Goal: Complete application form: Complete application form

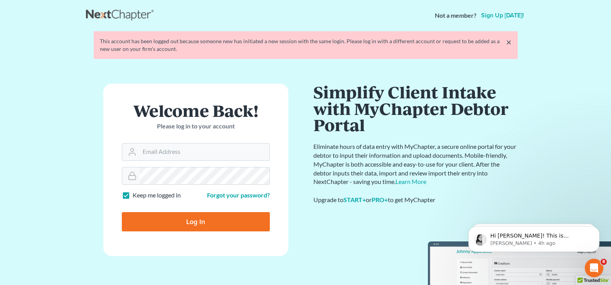
type input "jacqueline@thegorskifirm.com"
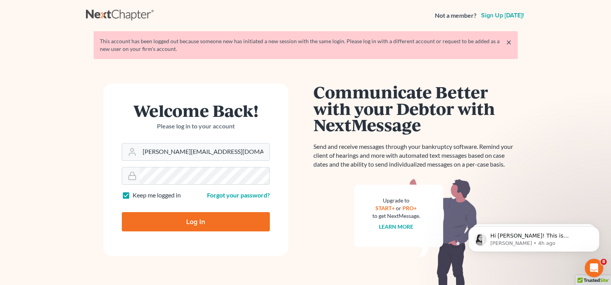
click at [159, 227] on input "Log In" at bounding box center [196, 221] width 148 height 19
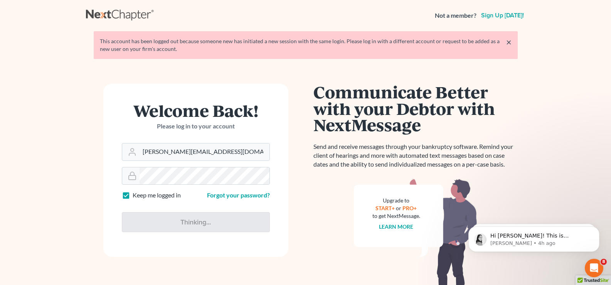
type input "Thinking..."
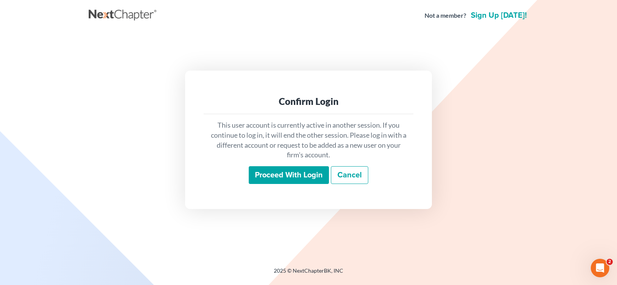
click at [291, 180] on input "Proceed with login" at bounding box center [289, 175] width 80 height 18
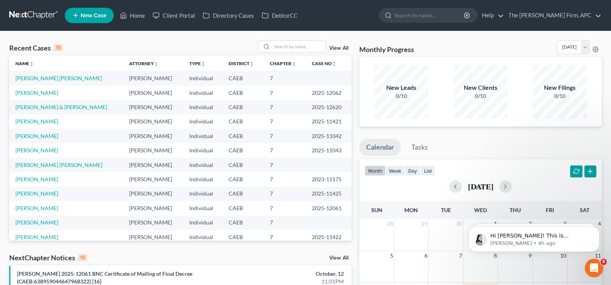
click at [93, 17] on span "New Case" at bounding box center [94, 16] width 26 height 6
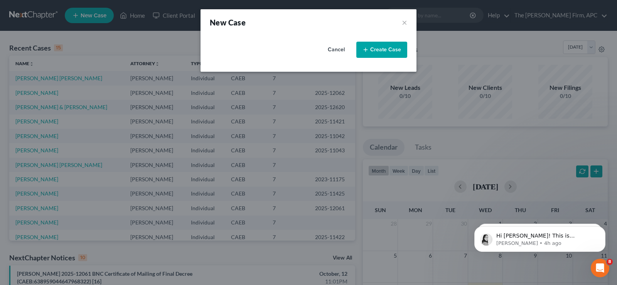
select select "8"
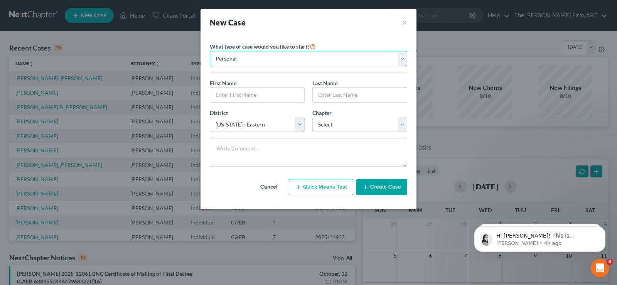
click at [266, 62] on select "Personal Business" at bounding box center [308, 58] width 197 height 15
click at [210, 51] on select "Personal Business" at bounding box center [308, 58] width 197 height 15
click at [262, 93] on input "text" at bounding box center [257, 95] width 94 height 15
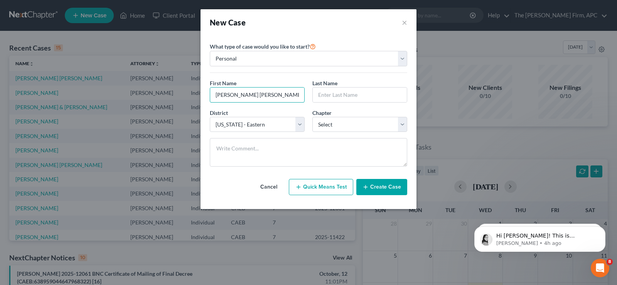
type input "Johana Fabiola"
type input "Razo"
select select "0"
click at [400, 190] on button "Create Case" at bounding box center [381, 187] width 51 height 16
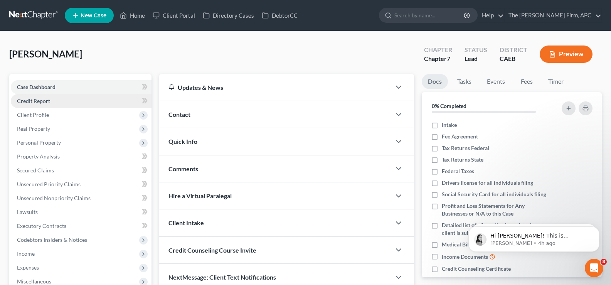
click at [67, 102] on link "Credit Report" at bounding box center [81, 101] width 141 height 14
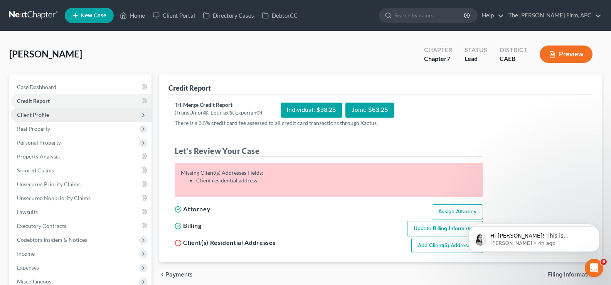
click at [40, 118] on span "Client Profile" at bounding box center [81, 115] width 141 height 14
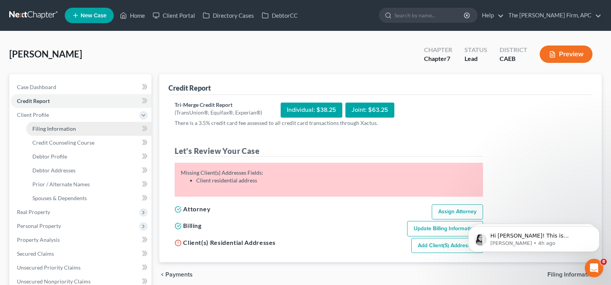
click at [59, 130] on span "Filing Information" at bounding box center [54, 128] width 44 height 7
select select "1"
select select "0"
select select "8"
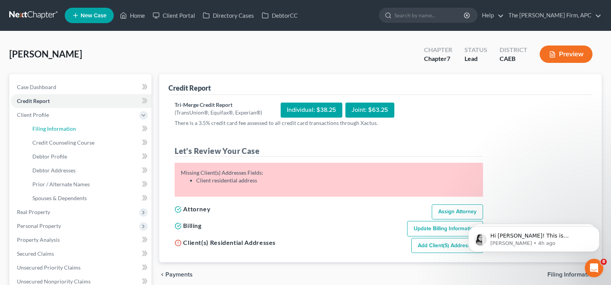
select select "4"
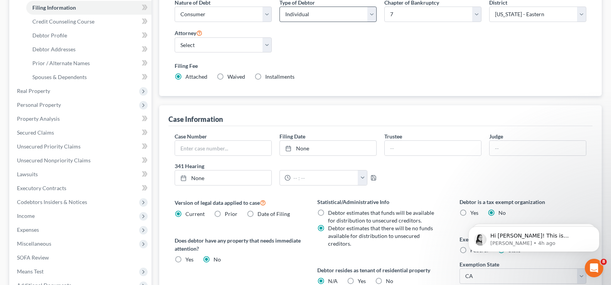
scroll to position [231, 0]
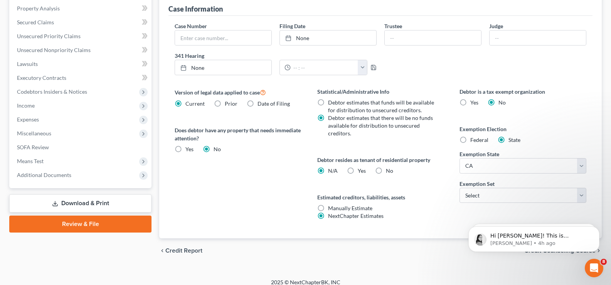
click at [386, 172] on label "No" at bounding box center [389, 171] width 7 height 8
click at [389, 172] on input "No" at bounding box center [391, 169] width 5 height 5
radio input "true"
radio input "false"
click at [480, 196] on select "Select 703 704" at bounding box center [523, 195] width 127 height 15
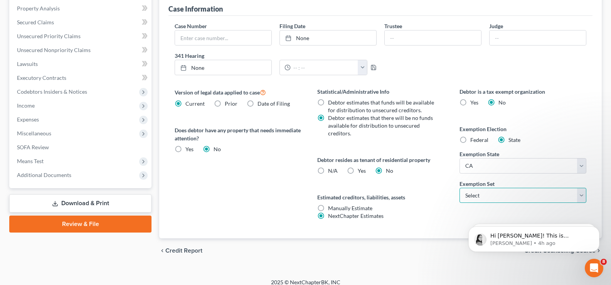
select select "1"
click at [460, 188] on select "Select 703 704" at bounding box center [523, 195] width 127 height 15
click at [427, 214] on div "Estimated creditors, liabilities, assets Manually Estimate Manually Estimate Ne…" at bounding box center [380, 206] width 127 height 27
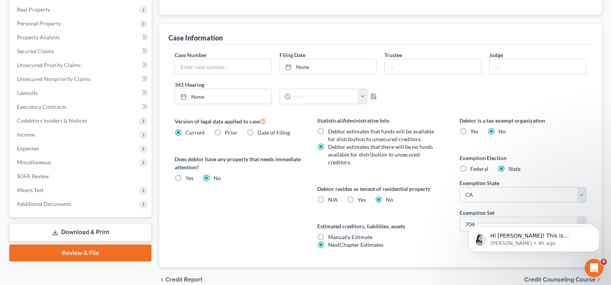
scroll to position [239, 0]
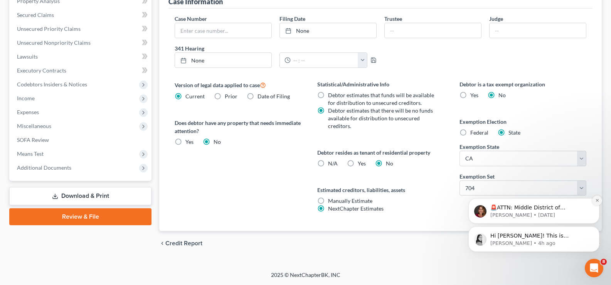
click at [596, 200] on icon "Dismiss notification" at bounding box center [597, 200] width 4 height 4
click at [553, 235] on span "Hi Jacqueline! This is something our team would need to add on the back end. Ca…" at bounding box center [537, 258] width 95 height 52
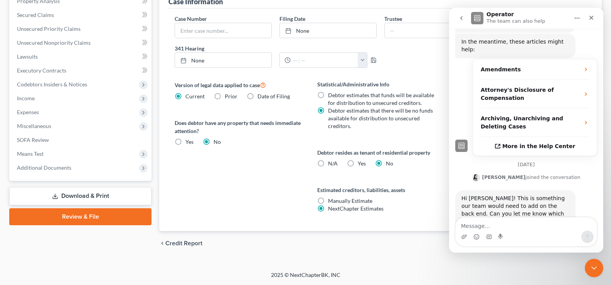
scroll to position [140, 0]
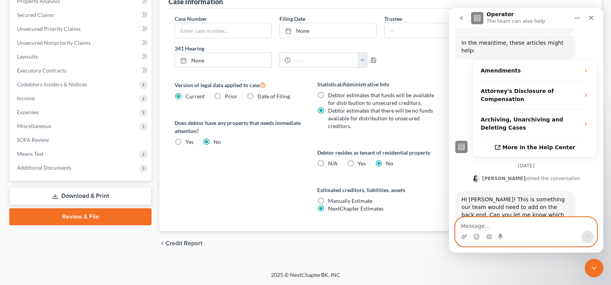
click at [513, 224] on textarea "Message…" at bounding box center [526, 223] width 141 height 13
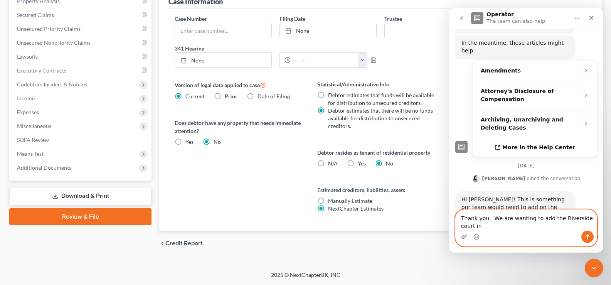
scroll to position [148, 0]
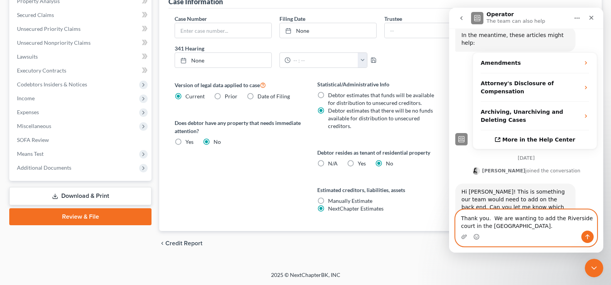
type textarea "Thank you. We are wanting to add the Riverside court in the Central District."
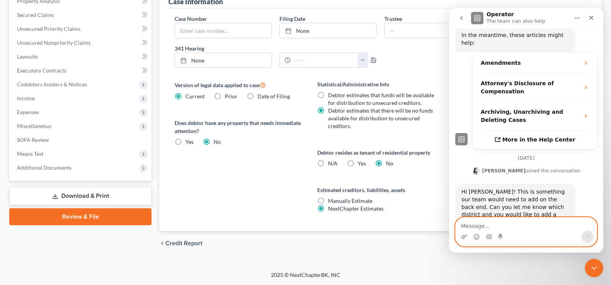
scroll to position [170, 0]
